Goal: Task Accomplishment & Management: Manage account settings

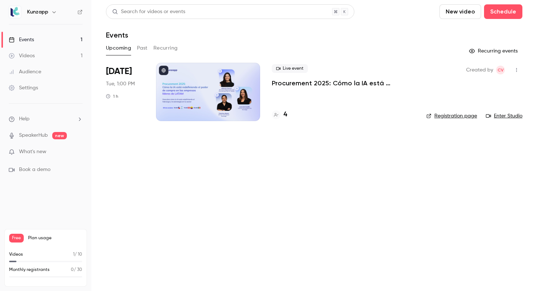
click at [51, 89] on link "Settings" at bounding box center [45, 88] width 91 height 16
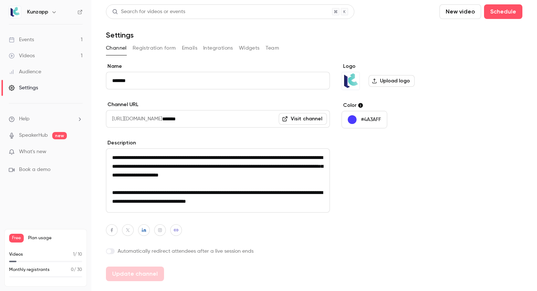
click at [61, 40] on link "Events 1" at bounding box center [45, 40] width 91 height 16
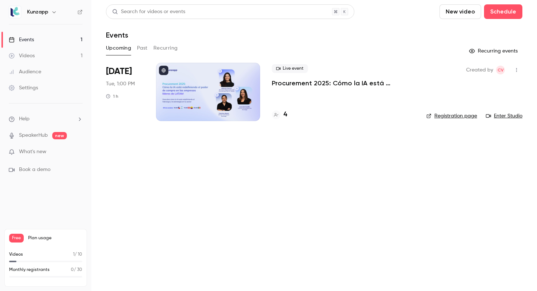
click at [125, 70] on span "[DATE]" at bounding box center [119, 72] width 26 height 12
click at [297, 88] on div "Live event Procurement 2025: Cómo la IA está redefiniendo el poder de compra en…" at bounding box center [343, 92] width 143 height 58
click at [312, 82] on p "Procurement 2025: Cómo la IA está redefiniendo el poder de compra en las empres…" at bounding box center [343, 83] width 143 height 9
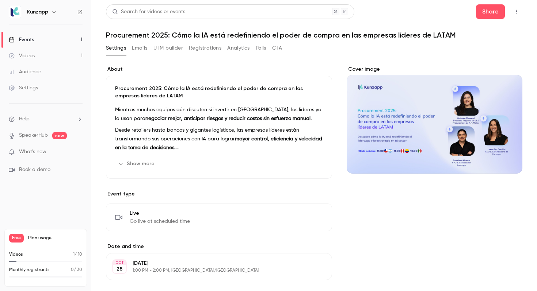
click at [203, 44] on button "Registrations" at bounding box center [205, 48] width 33 height 12
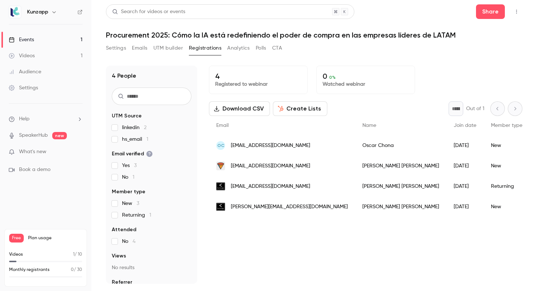
click at [169, 47] on button "UTM builder" at bounding box center [168, 48] width 30 height 12
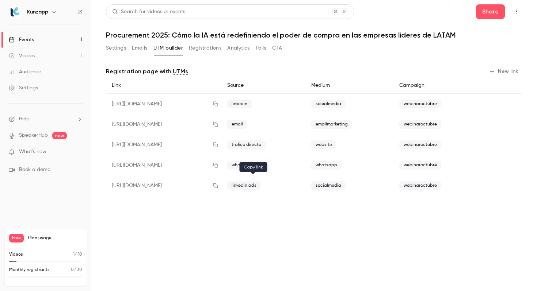
click at [218, 185] on icon "button" at bounding box center [216, 185] width 6 height 5
click at [113, 50] on button "Settings" at bounding box center [116, 48] width 20 height 12
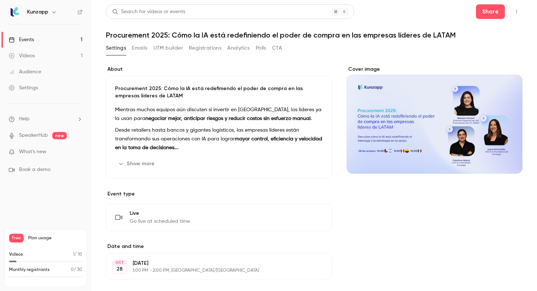
click at [134, 84] on div "Procurement 2025: Cómo la IA está redefiniendo el poder de compra en las empres…" at bounding box center [219, 127] width 226 height 103
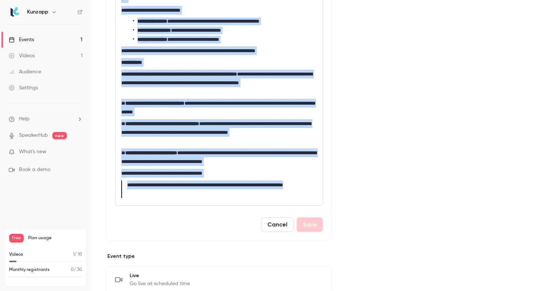
scroll to position [234, 0]
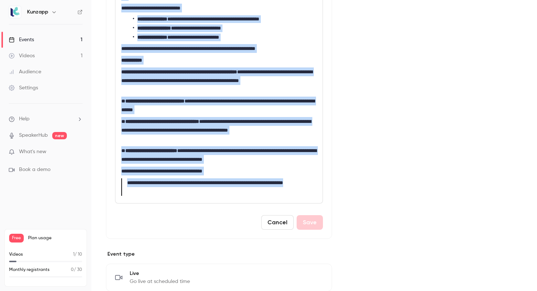
drag, startPoint x: 121, startPoint y: 142, endPoint x: 268, endPoint y: 195, distance: 155.5
click at [268, 195] on div "**********" at bounding box center [218, 51] width 207 height 303
copy div "**********"
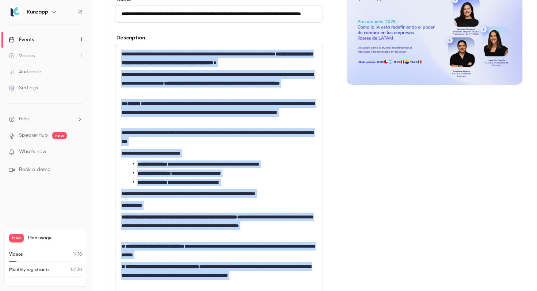
scroll to position [0, 0]
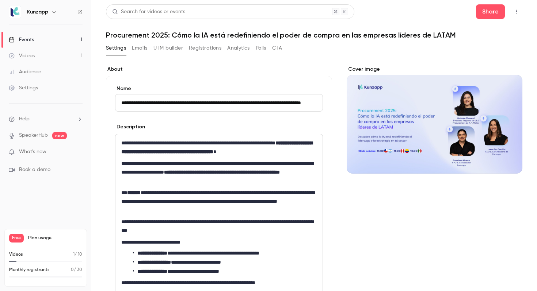
click at [191, 101] on input "**********" at bounding box center [219, 103] width 208 height 18
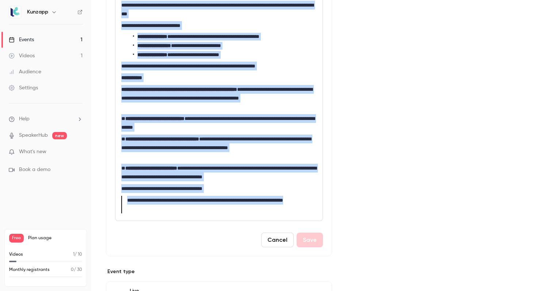
scroll to position [228, 0]
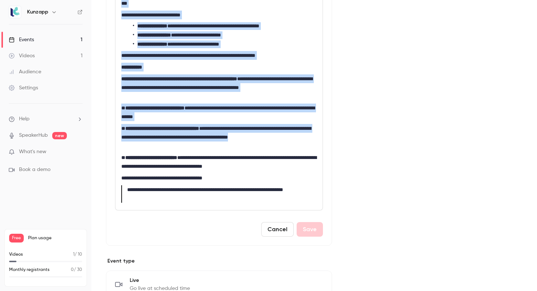
drag, startPoint x: 122, startPoint y: 104, endPoint x: 277, endPoint y: 148, distance: 161.3
click at [277, 148] on div "**********" at bounding box center [218, 58] width 207 height 303
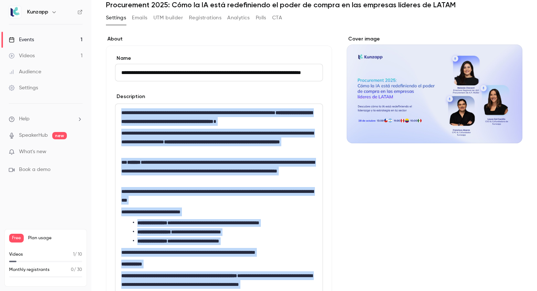
scroll to position [0, 0]
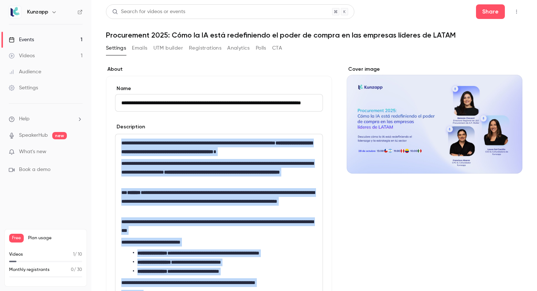
click at [172, 48] on button "UTM builder" at bounding box center [168, 48] width 30 height 12
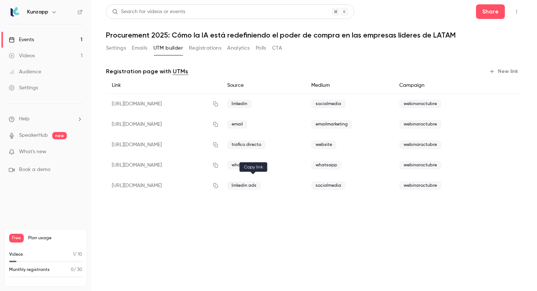
click at [218, 185] on icon "button" at bounding box center [216, 185] width 6 height 5
click at [218, 184] on icon "button" at bounding box center [216, 185] width 6 height 5
click at [218, 103] on icon "button" at bounding box center [216, 104] width 6 height 5
click at [121, 48] on button "Settings" at bounding box center [116, 48] width 20 height 12
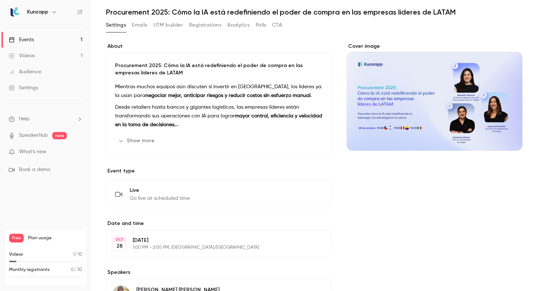
scroll to position [23, 0]
click at [191, 99] on p "Mientras muchos equipos aún discuten si invertir en [GEOGRAPHIC_DATA], los líde…" at bounding box center [219, 91] width 208 height 18
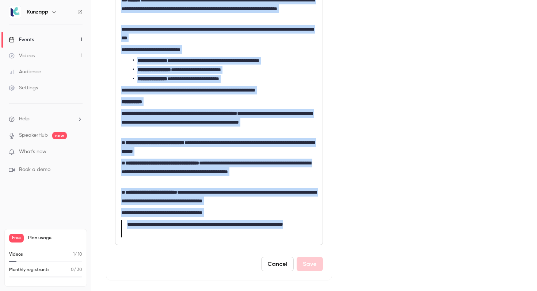
scroll to position [219, 0]
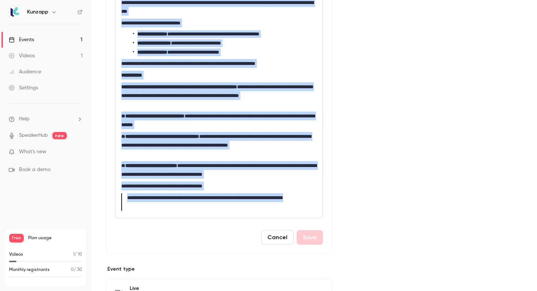
drag, startPoint x: 121, startPoint y: 25, endPoint x: 263, endPoint y: 291, distance: 301.8
click at [263, 291] on div "**********" at bounding box center [219, 188] width 226 height 685
copy div "**********"
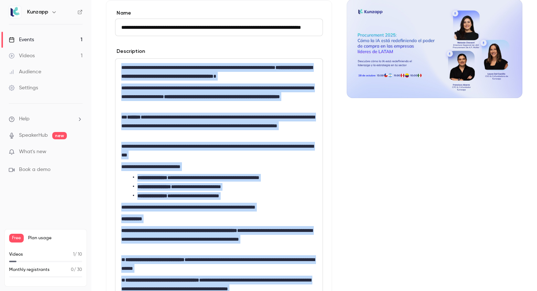
scroll to position [0, 0]
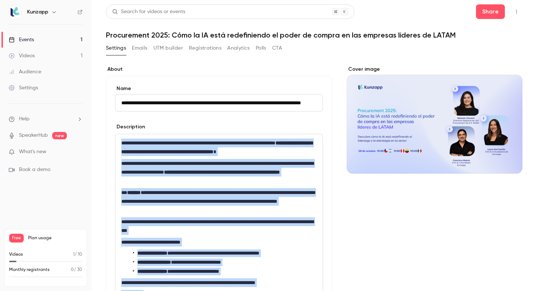
click at [173, 49] on button "UTM builder" at bounding box center [168, 48] width 30 height 12
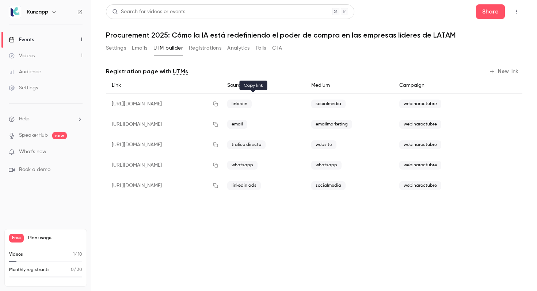
click at [221, 103] on button "button" at bounding box center [216, 104] width 12 height 12
